Goal: Task Accomplishment & Management: Manage account settings

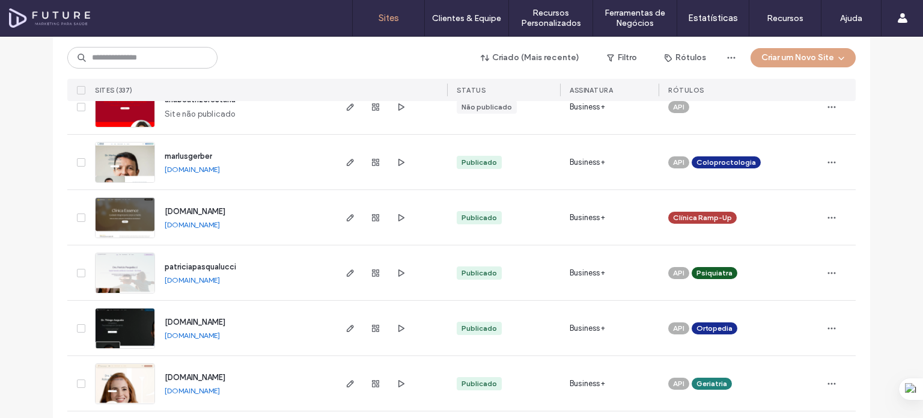
scroll to position [240, 0]
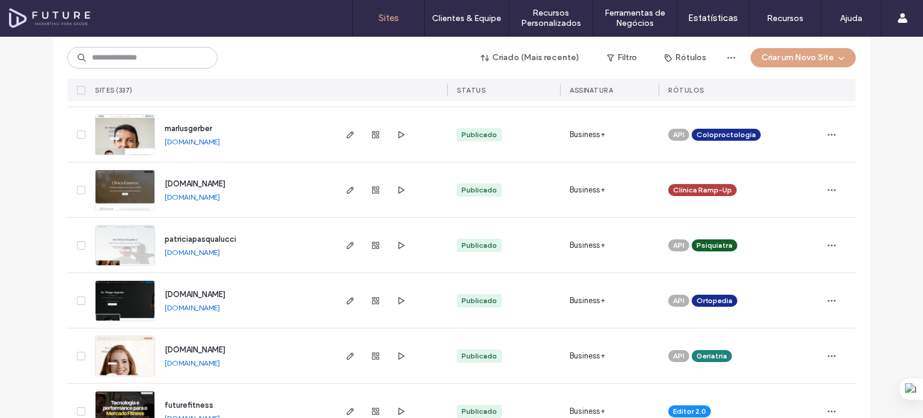
drag, startPoint x: 197, startPoint y: 200, endPoint x: 245, endPoint y: 211, distance: 49.4
click at [245, 211] on div "www.clinicaessence.art.br www.clinicaessence.art.br" at bounding box center [244, 189] width 179 height 55
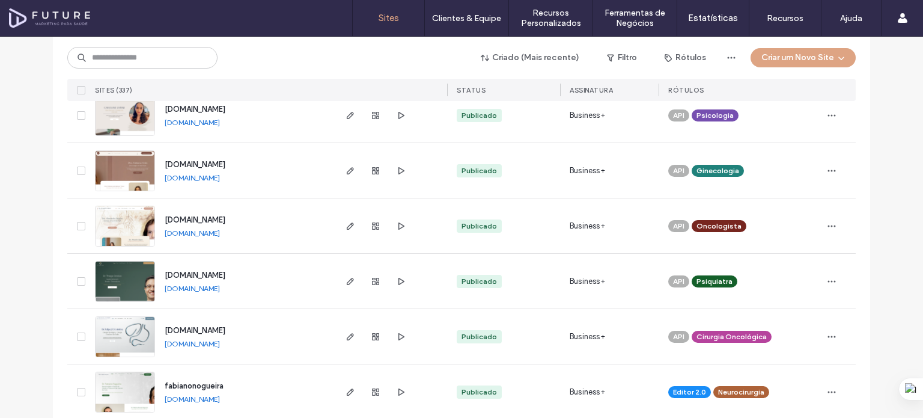
scroll to position [721, 0]
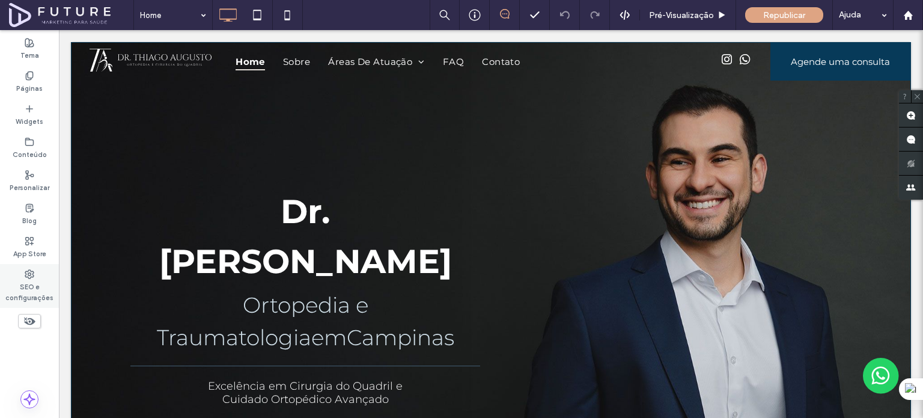
click at [27, 284] on label "SEO e configurações" at bounding box center [29, 291] width 59 height 24
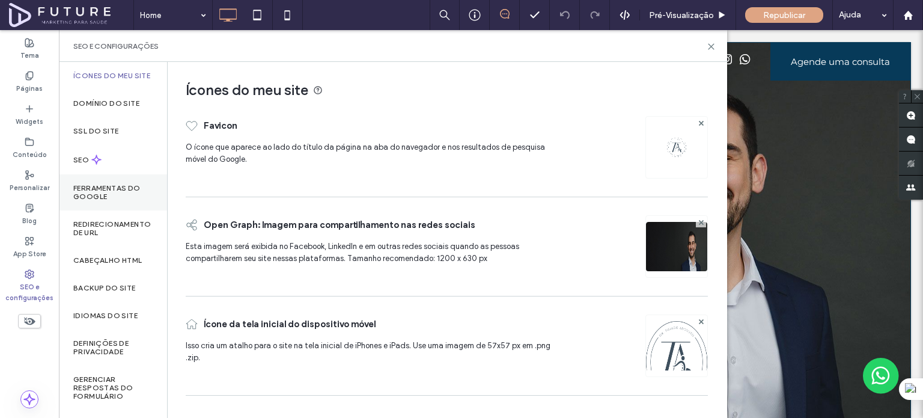
click at [107, 210] on div "Ferramentas do Google" at bounding box center [113, 192] width 108 height 36
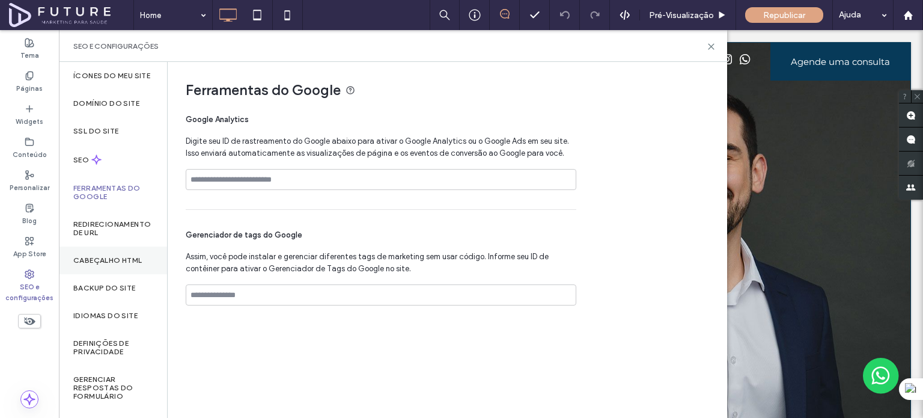
click at [111, 265] on label "Cabeçalho HTML" at bounding box center [107, 260] width 69 height 8
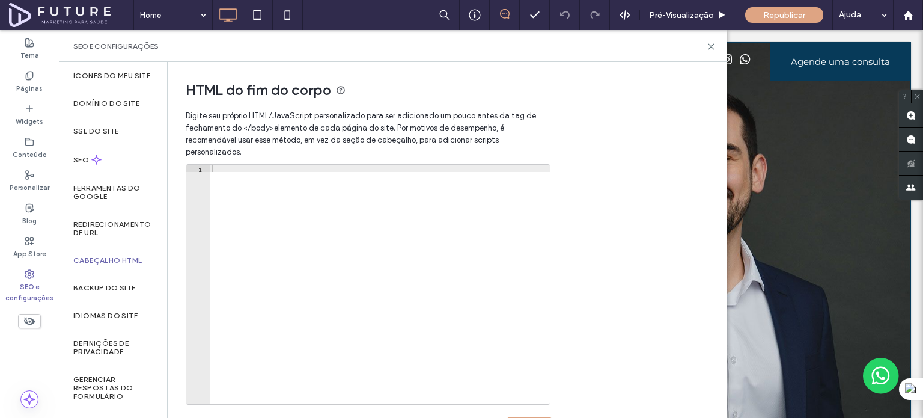
scroll to position [417, 0]
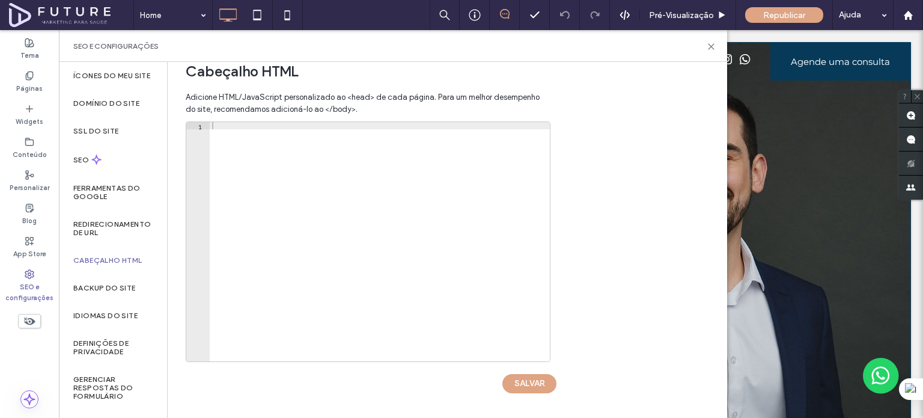
click at [262, 126] on div at bounding box center [380, 249] width 340 height 254
paste textarea "**********"
type textarea "**********"
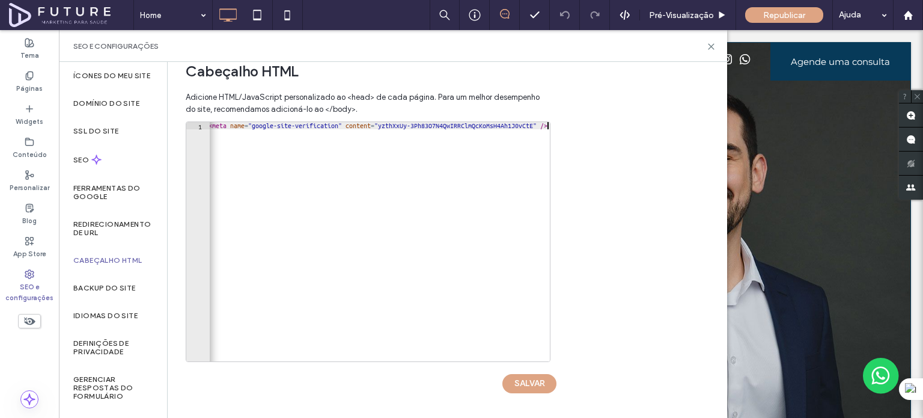
scroll to position [0, 3]
click at [529, 380] on button "SALVAR" at bounding box center [530, 383] width 54 height 19
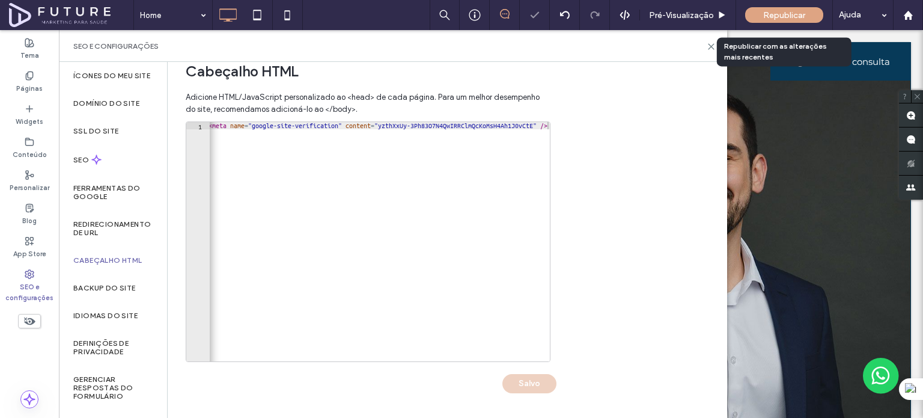
click at [780, 18] on span "Republicar" at bounding box center [785, 15] width 42 height 10
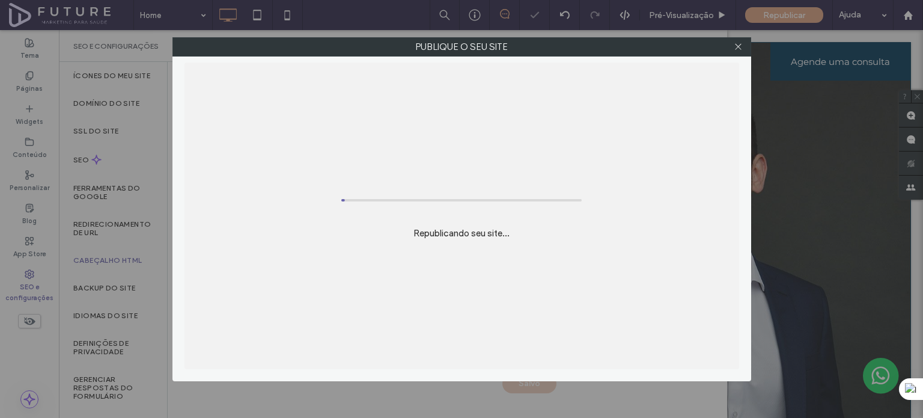
scroll to position [0, 0]
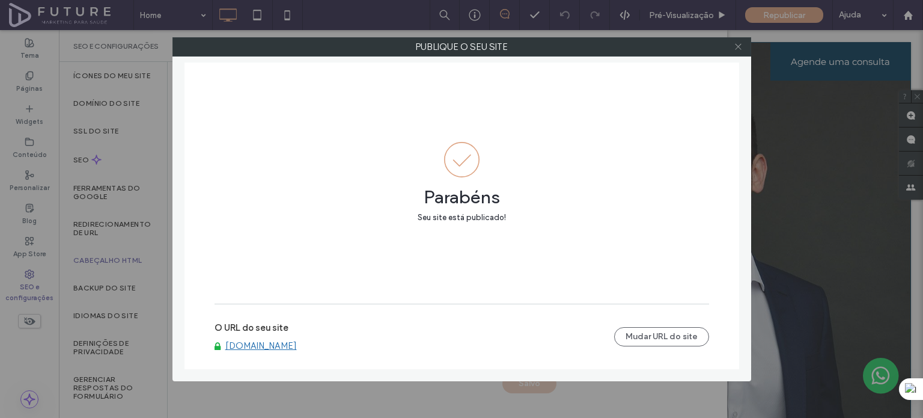
click at [738, 49] on icon at bounding box center [738, 46] width 9 height 9
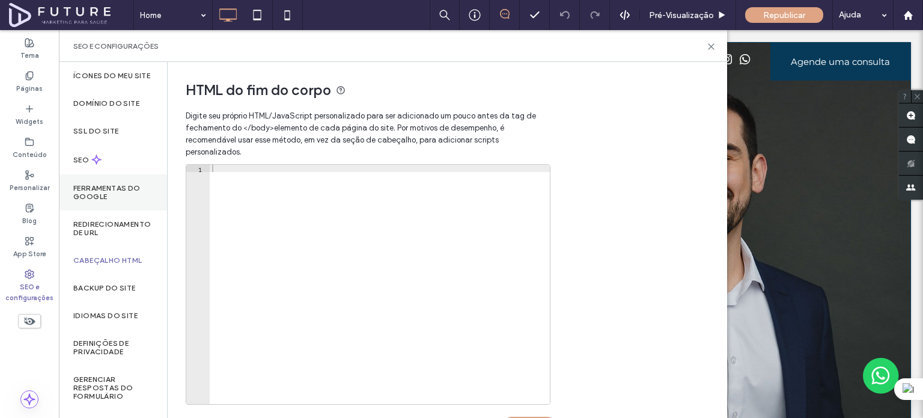
click at [99, 201] on label "Ferramentas do Google" at bounding box center [112, 192] width 79 height 17
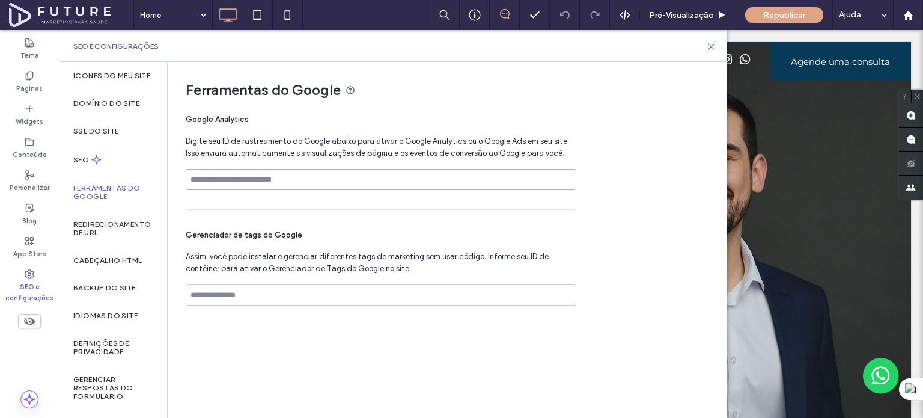
click at [329, 185] on input at bounding box center [381, 179] width 391 height 21
paste input "**********"
type input "**********"
click at [765, 13] on span "Republicar" at bounding box center [785, 15] width 42 height 10
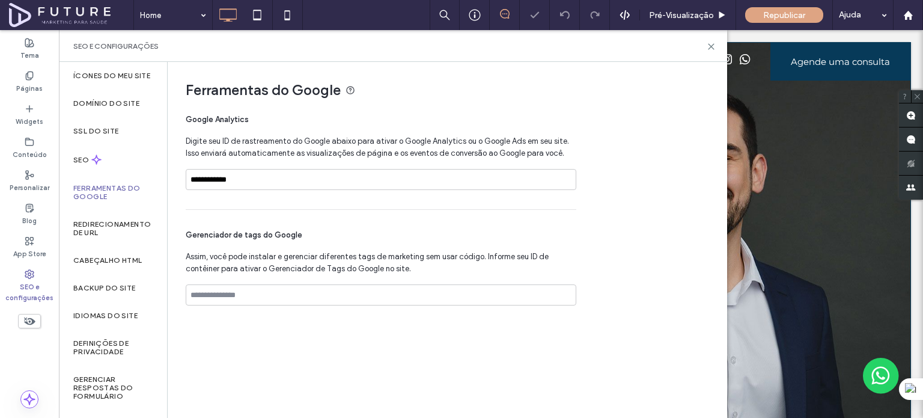
click at [765, 13] on span "Republicar" at bounding box center [785, 15] width 42 height 10
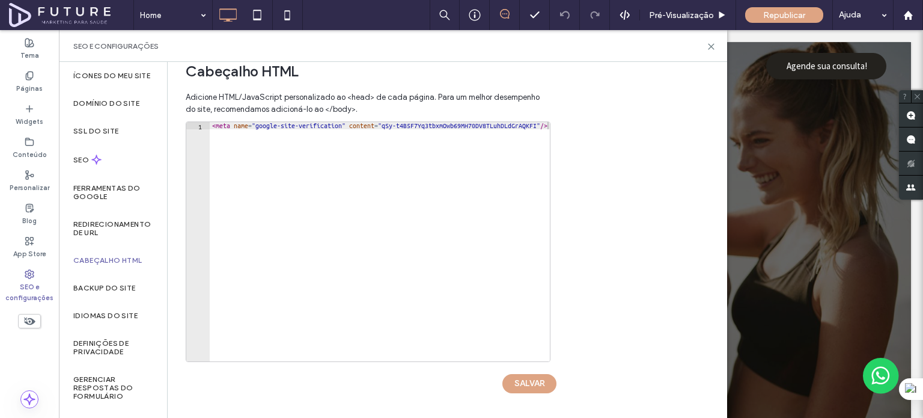
click at [125, 258] on div "Cabeçalho HTML" at bounding box center [113, 261] width 108 height 28
click at [611, 191] on div "HTML do fim do corpo Digite seu próprio HTML/​JavaScript personalizado para ser…" at bounding box center [448, 240] width 560 height 356
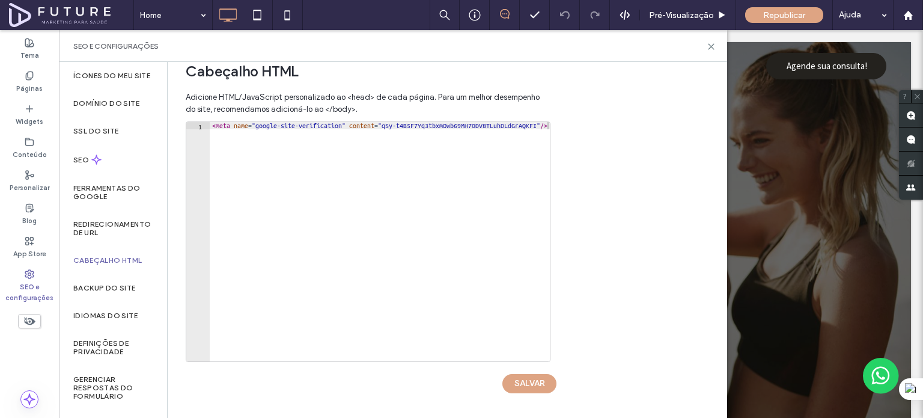
click at [137, 265] on label "Cabeçalho HTML" at bounding box center [107, 260] width 69 height 8
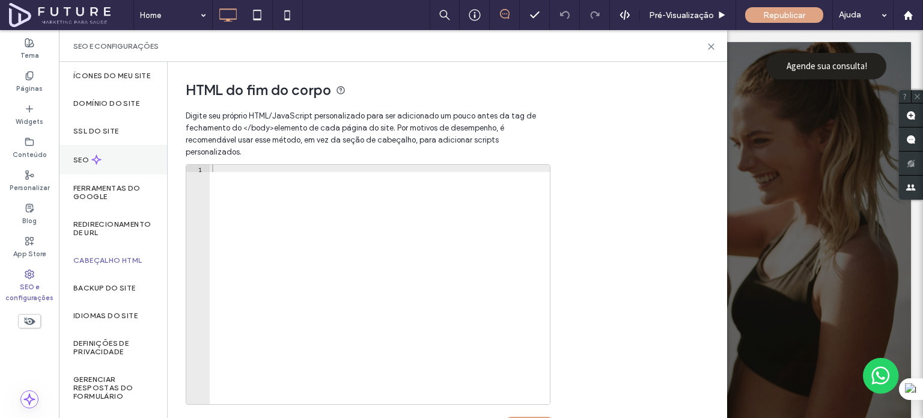
click at [85, 173] on div "SEO" at bounding box center [113, 159] width 108 height 29
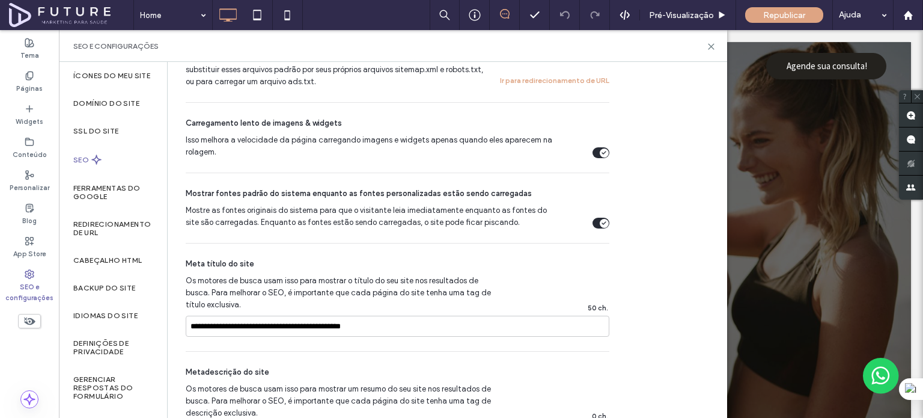
scroll to position [541, 0]
click at [94, 197] on label "Ferramentas do Google" at bounding box center [112, 192] width 79 height 17
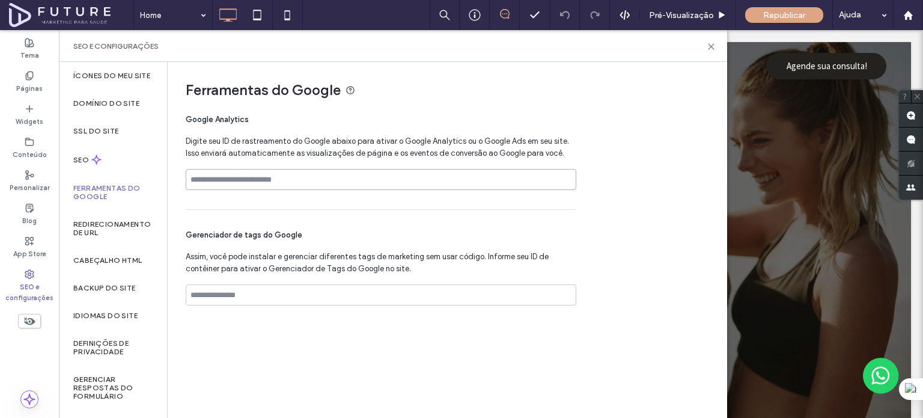
click at [326, 174] on input at bounding box center [381, 179] width 391 height 21
click at [327, 174] on input at bounding box center [381, 179] width 391 height 21
paste input "**********"
click at [363, 180] on input "**********" at bounding box center [381, 179] width 391 height 21
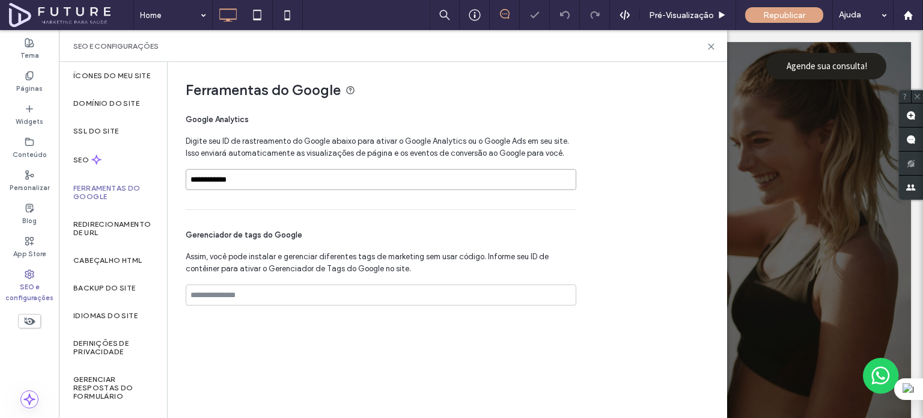
paste input
type input "**********"
click at [786, 21] on div "Republicar" at bounding box center [785, 15] width 78 height 16
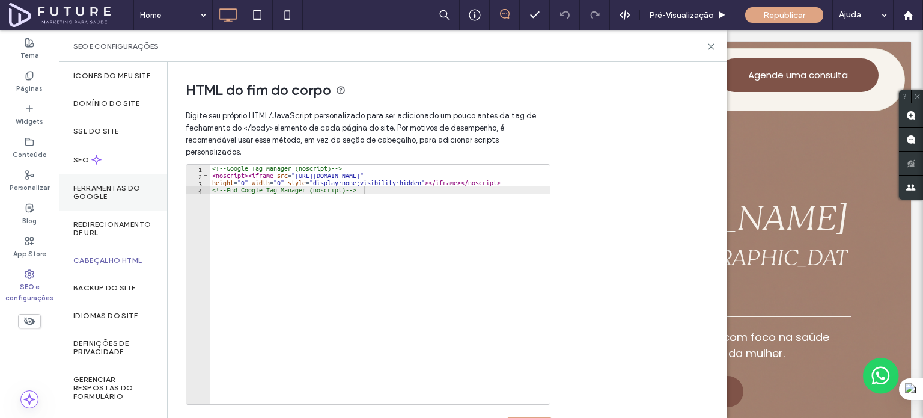
click at [78, 201] on label "Ferramentas do Google" at bounding box center [112, 192] width 79 height 17
